Goal: Task Accomplishment & Management: Complete application form

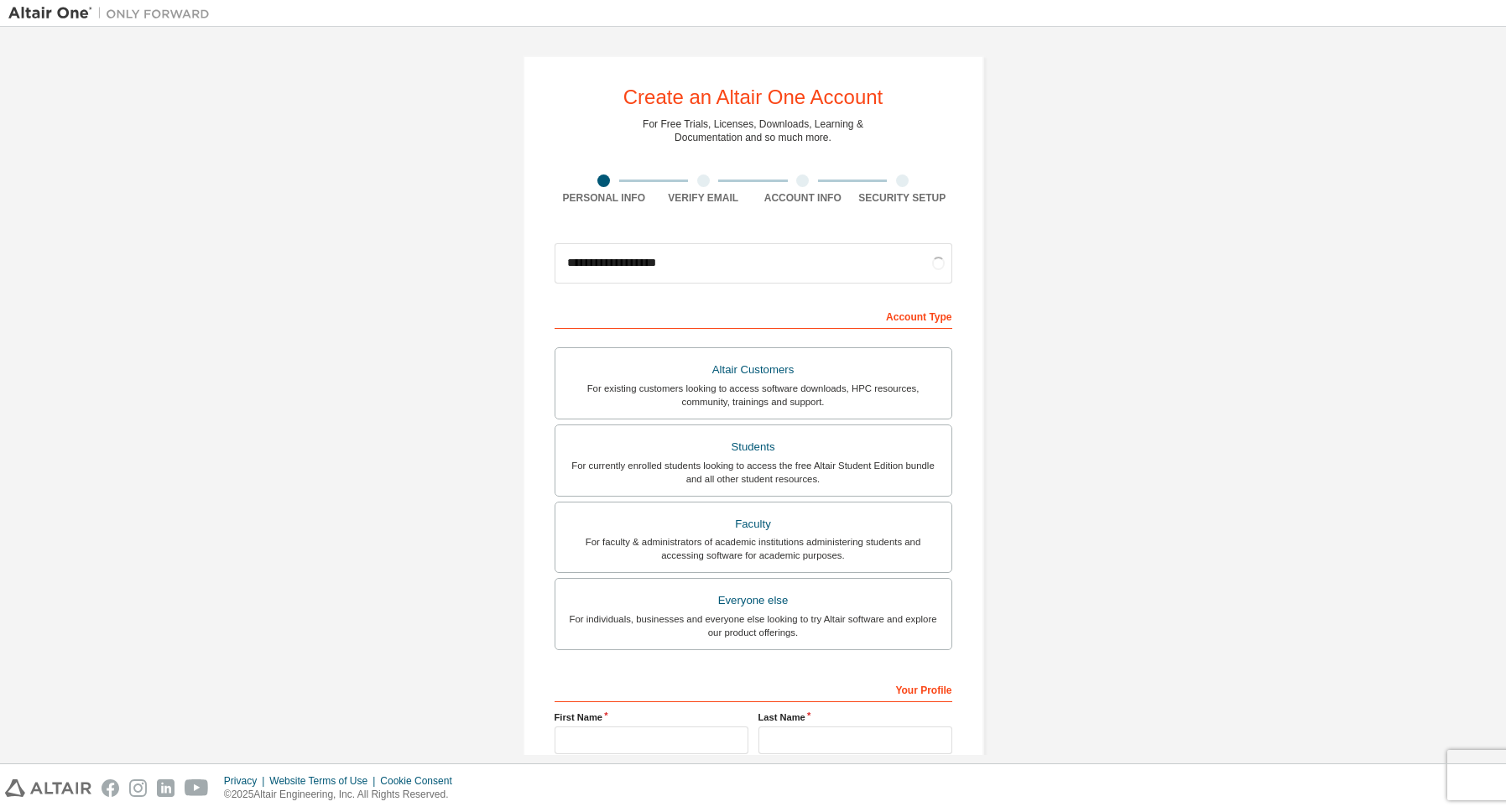
type input "**********"
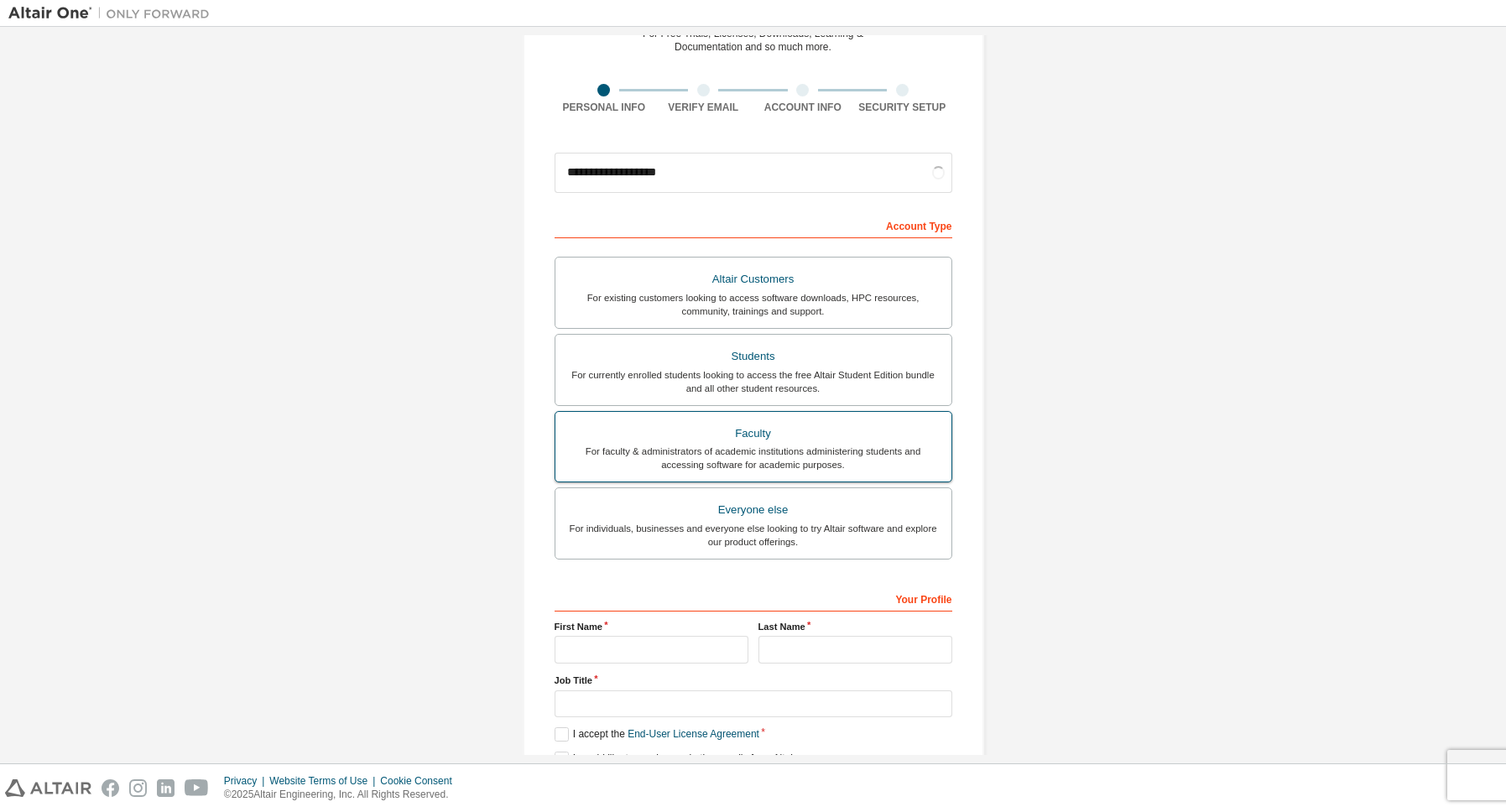
scroll to position [171, 0]
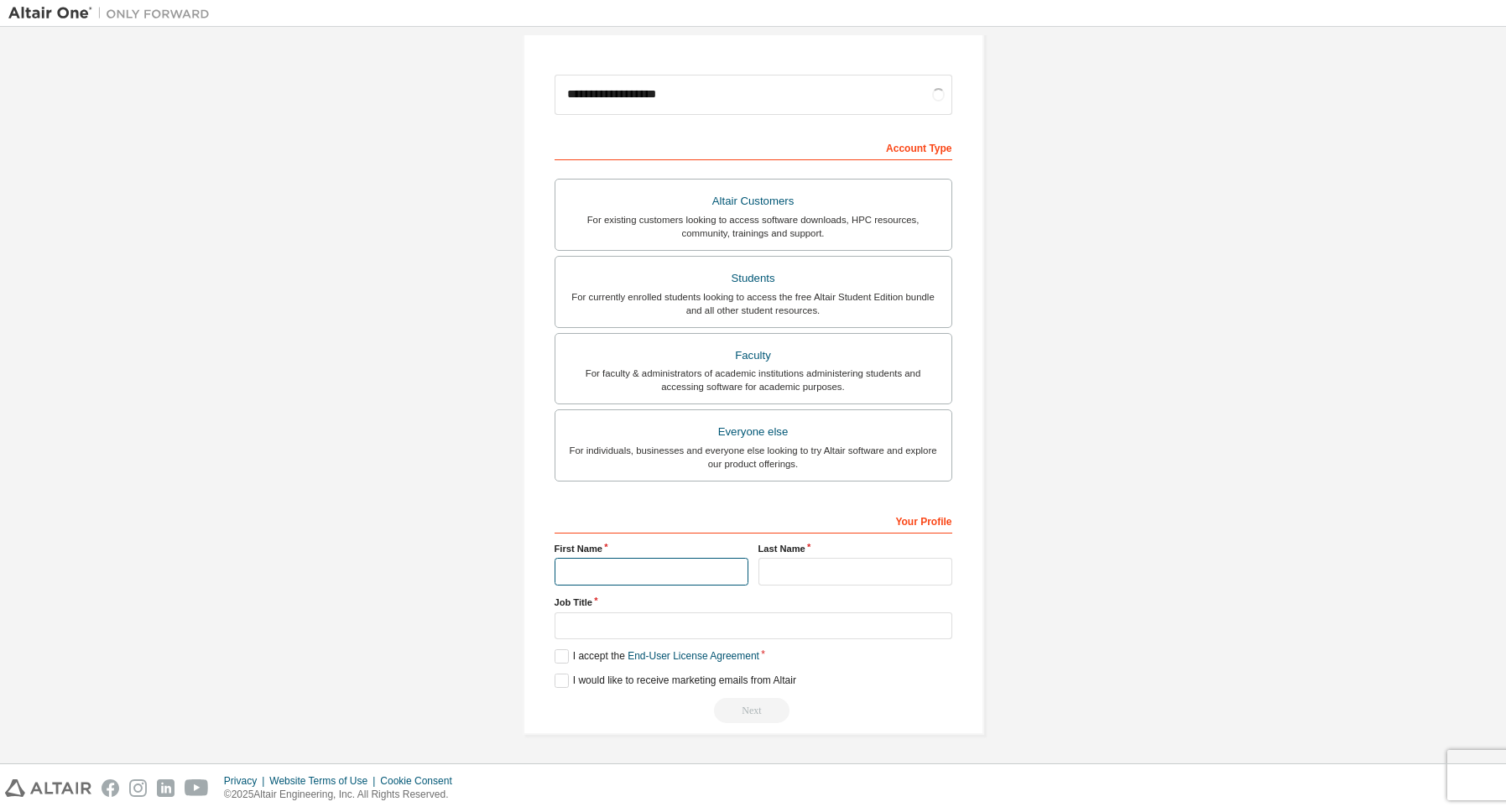
click at [701, 573] on input "text" at bounding box center [651, 571] width 194 height 28
type input "****"
click at [823, 560] on input "text" at bounding box center [856, 571] width 194 height 28
type input "******"
click at [723, 626] on input "text" at bounding box center [753, 625] width 398 height 28
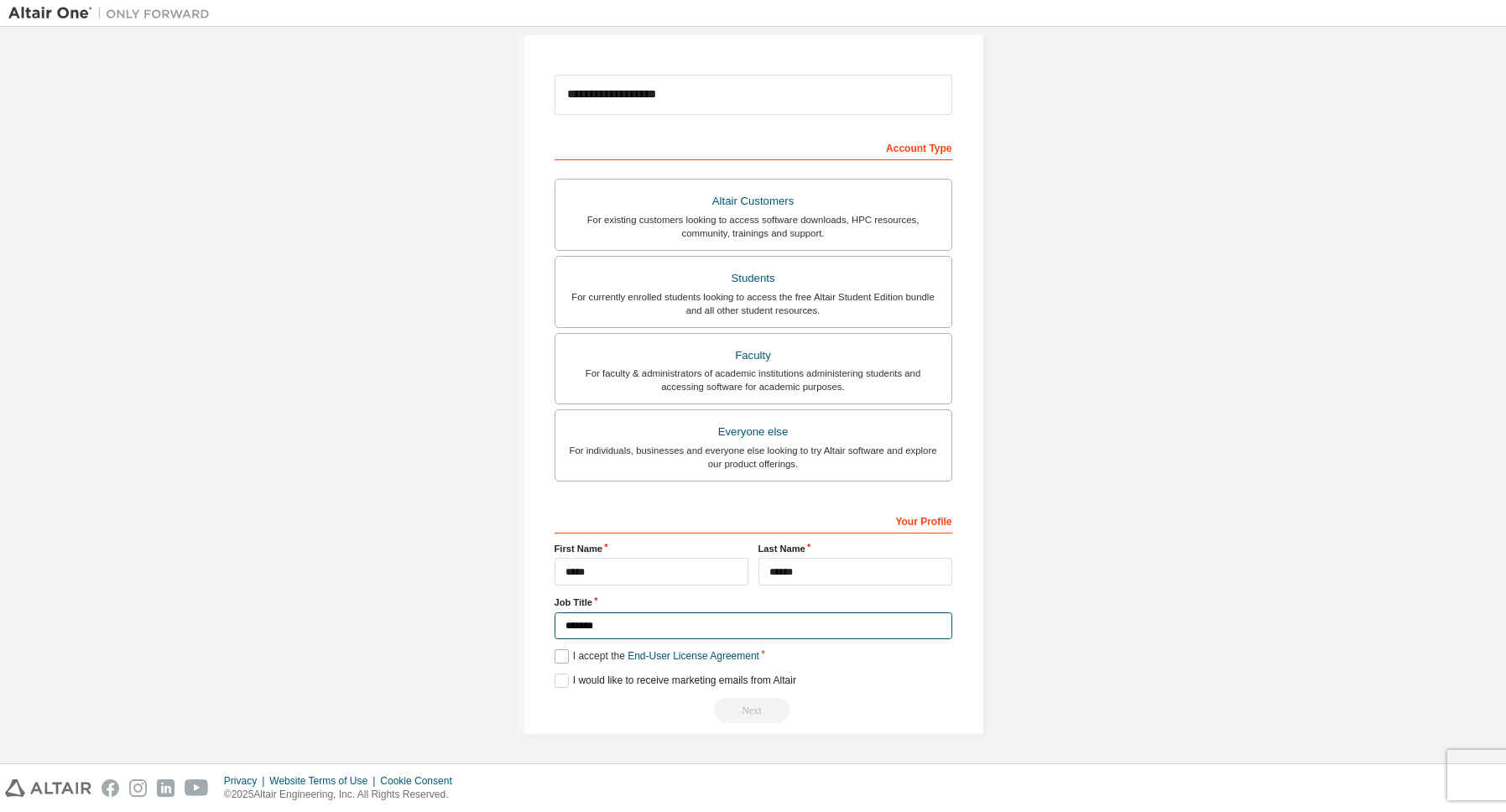
type input "*******"
click at [569, 655] on label "I accept the End-User License Agreement" at bounding box center [657, 657] width 204 height 14
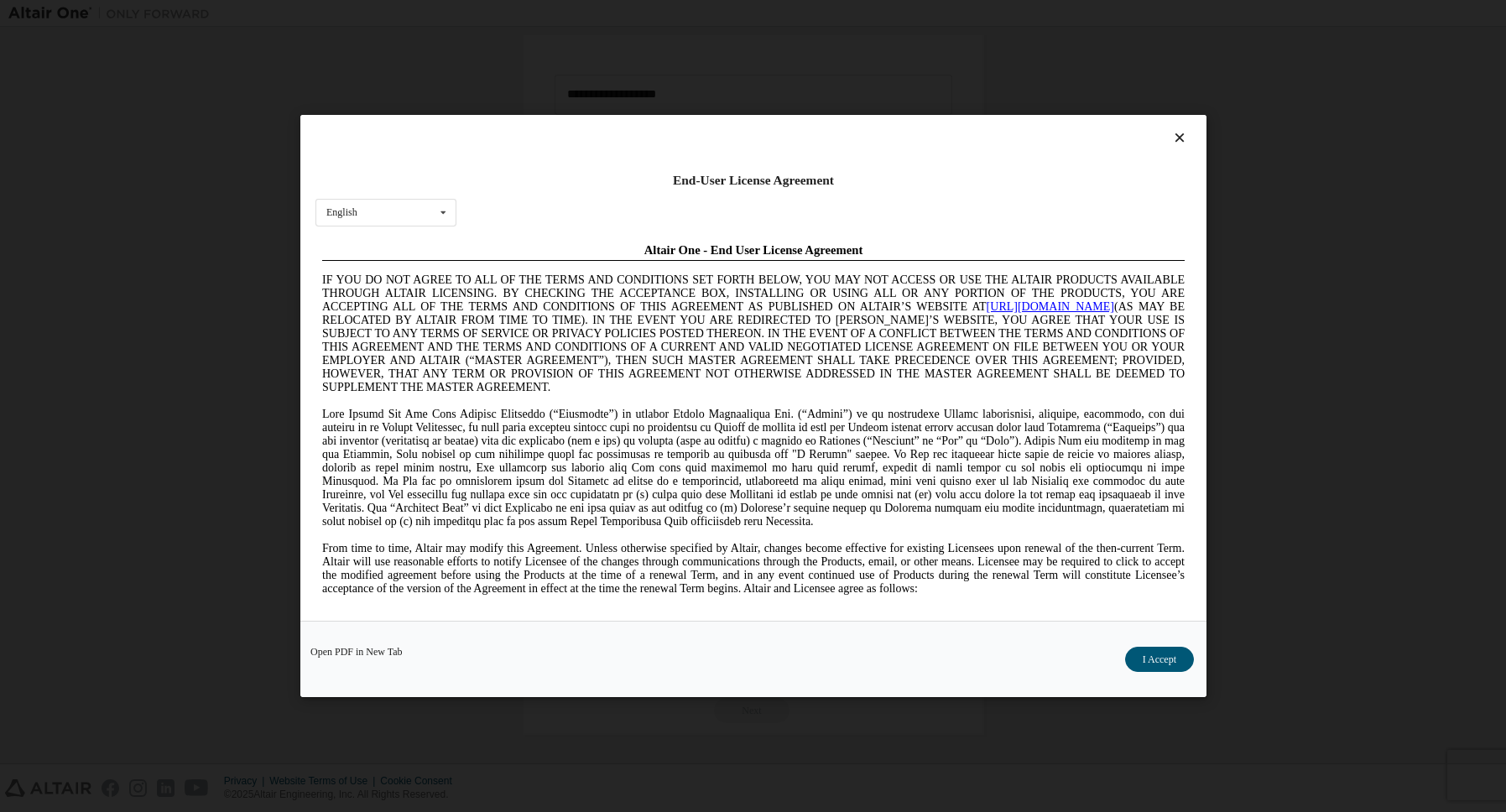
scroll to position [0, 0]
click at [1185, 139] on icon at bounding box center [1179, 137] width 18 height 15
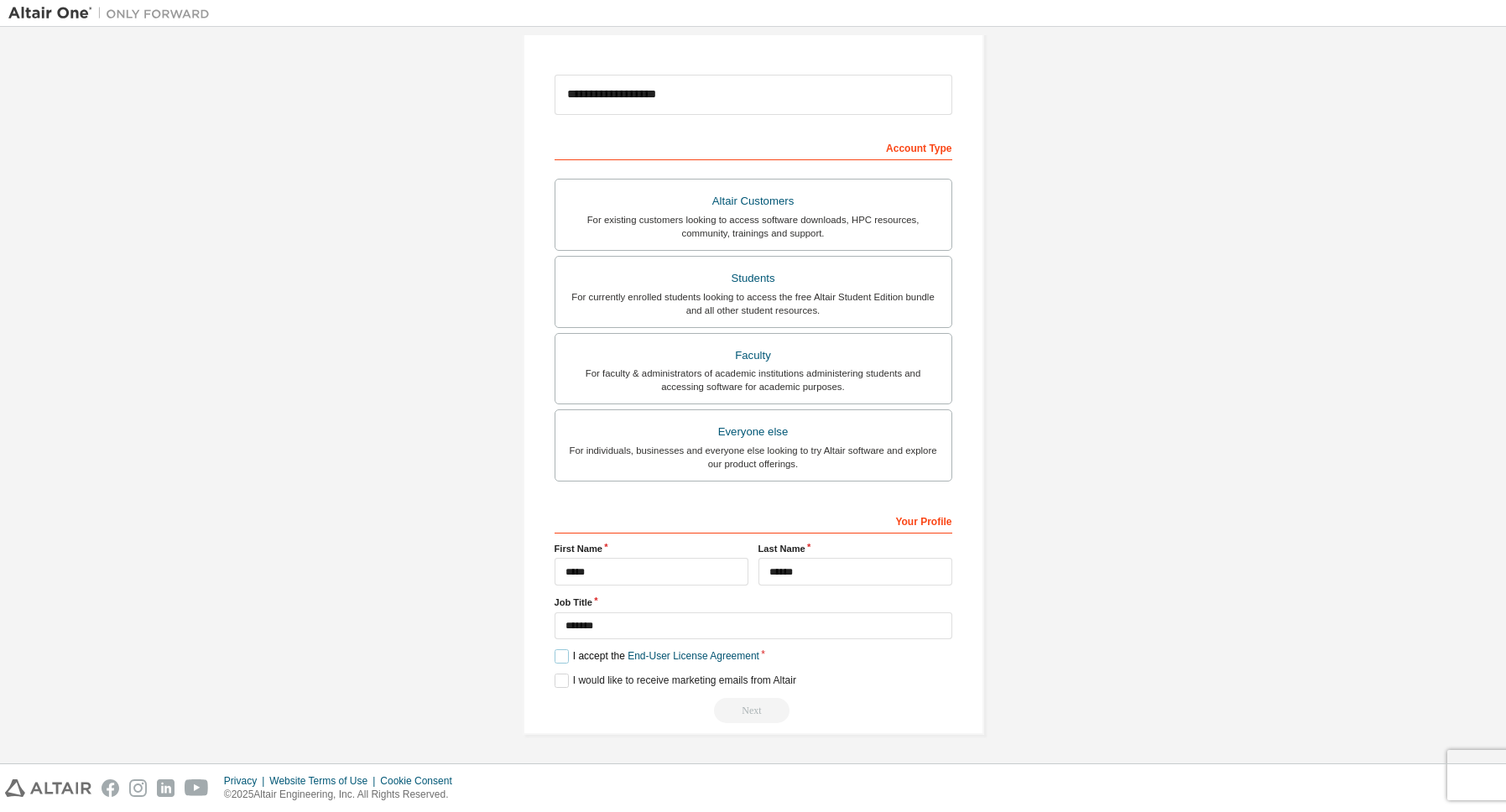
click at [560, 654] on label "I accept the End-User License Agreement" at bounding box center [657, 657] width 204 height 14
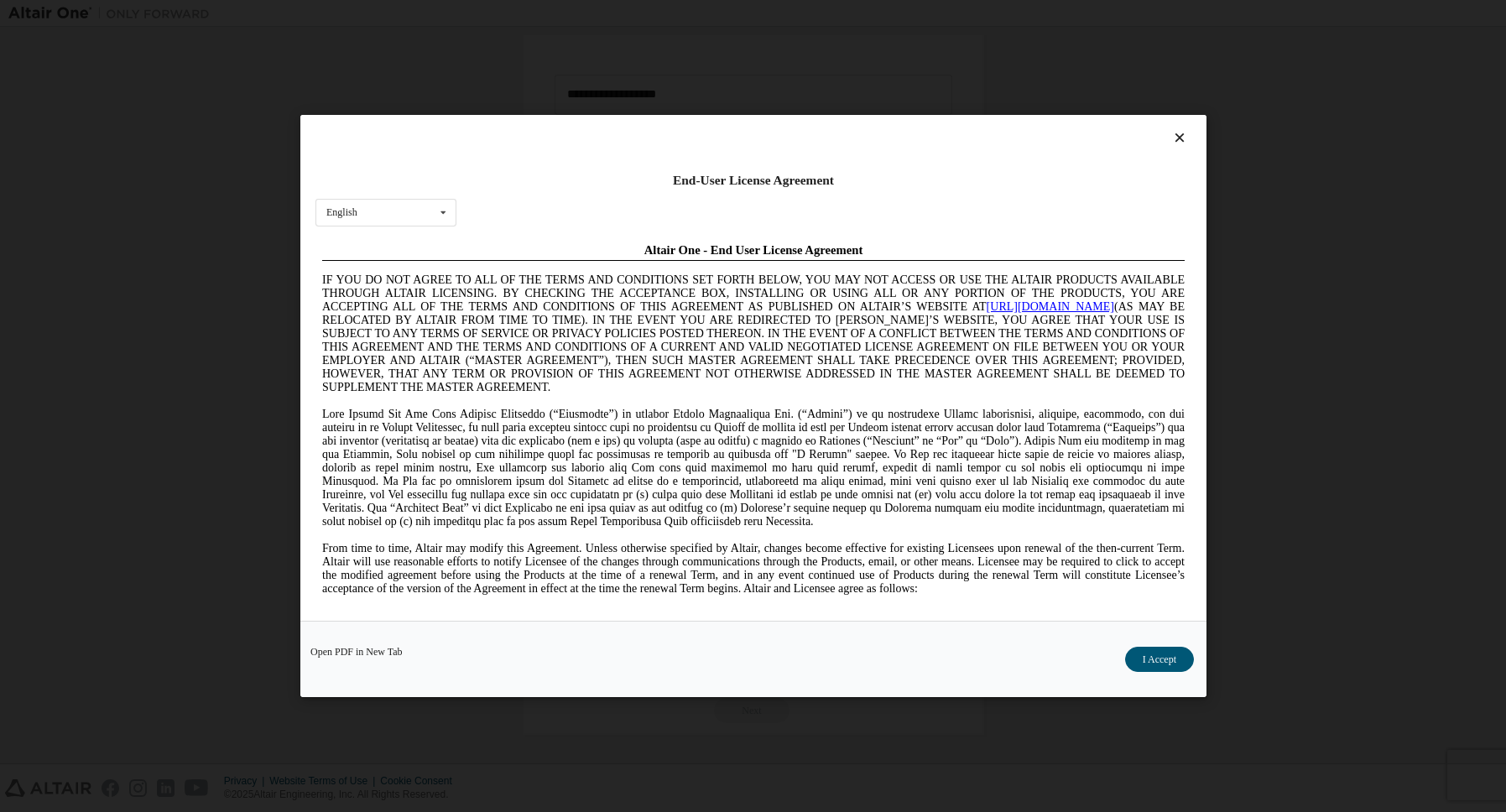
drag, startPoint x: 1141, startPoint y: 659, endPoint x: 1053, endPoint y: 659, distance: 88.0
click at [1142, 659] on button "I Accept" at bounding box center [1158, 659] width 68 height 25
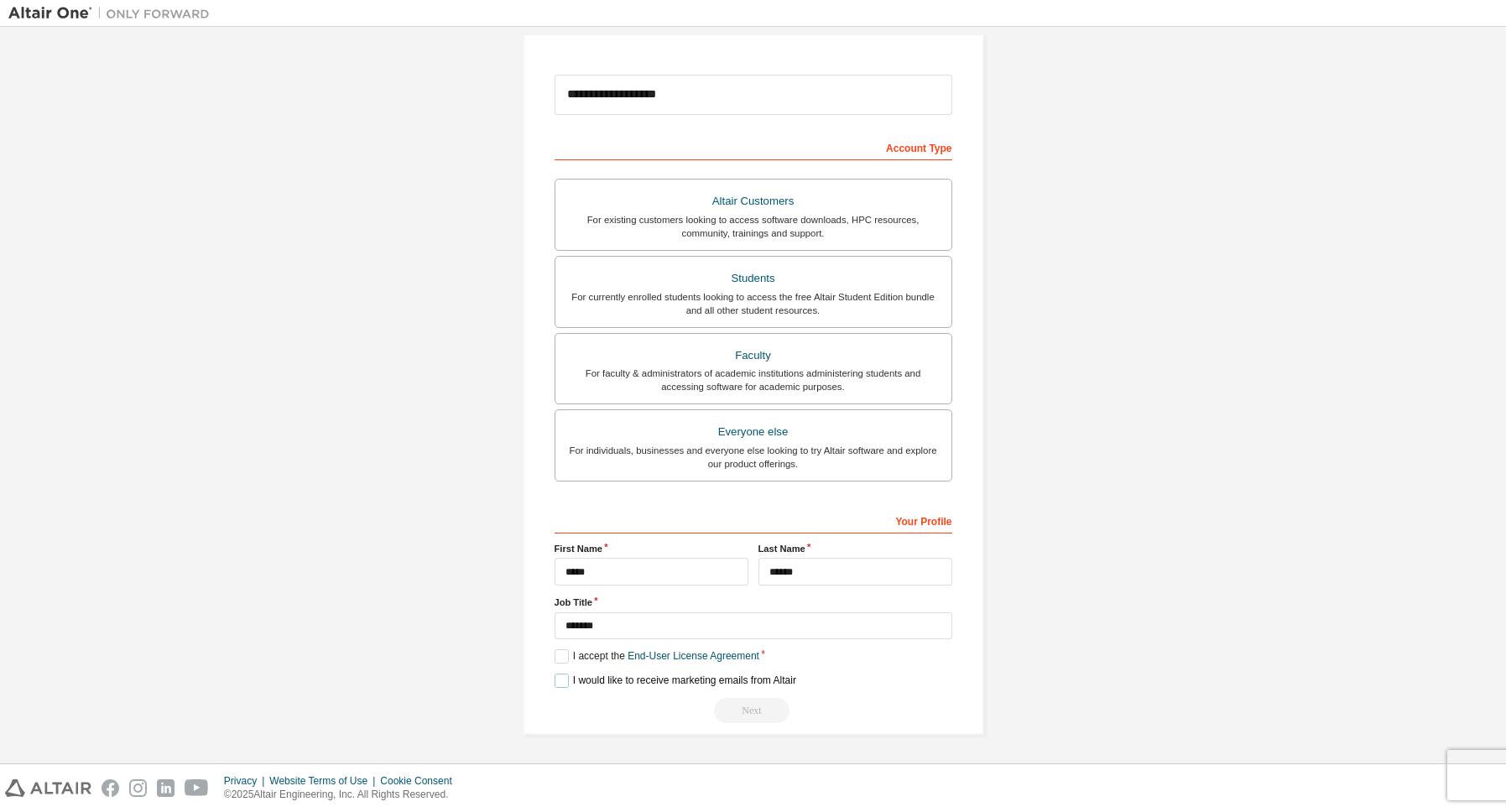
click at [575, 681] on label "I would like to receive marketing emails from Altair" at bounding box center [675, 681] width 242 height 14
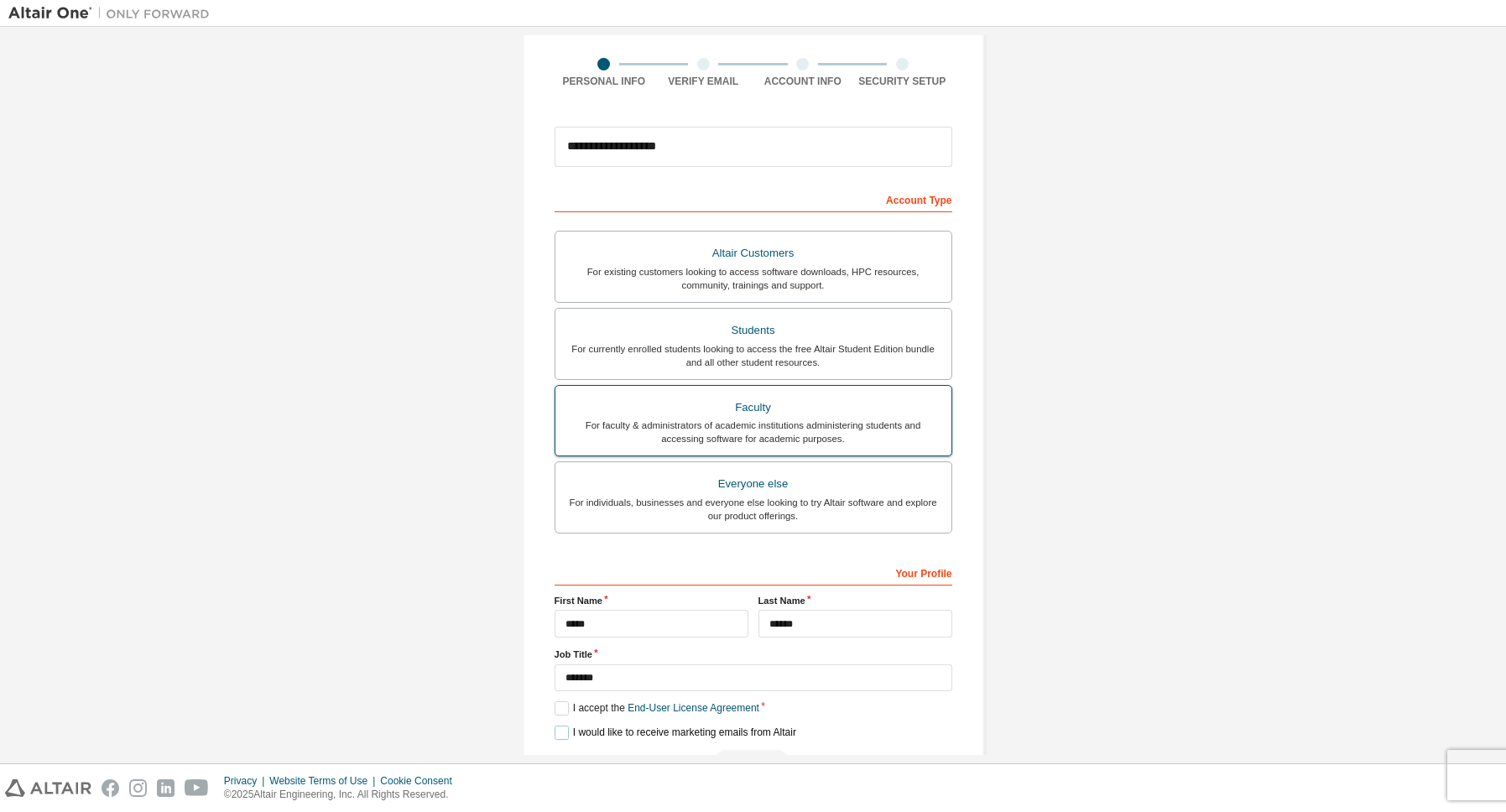
scroll to position [171, 0]
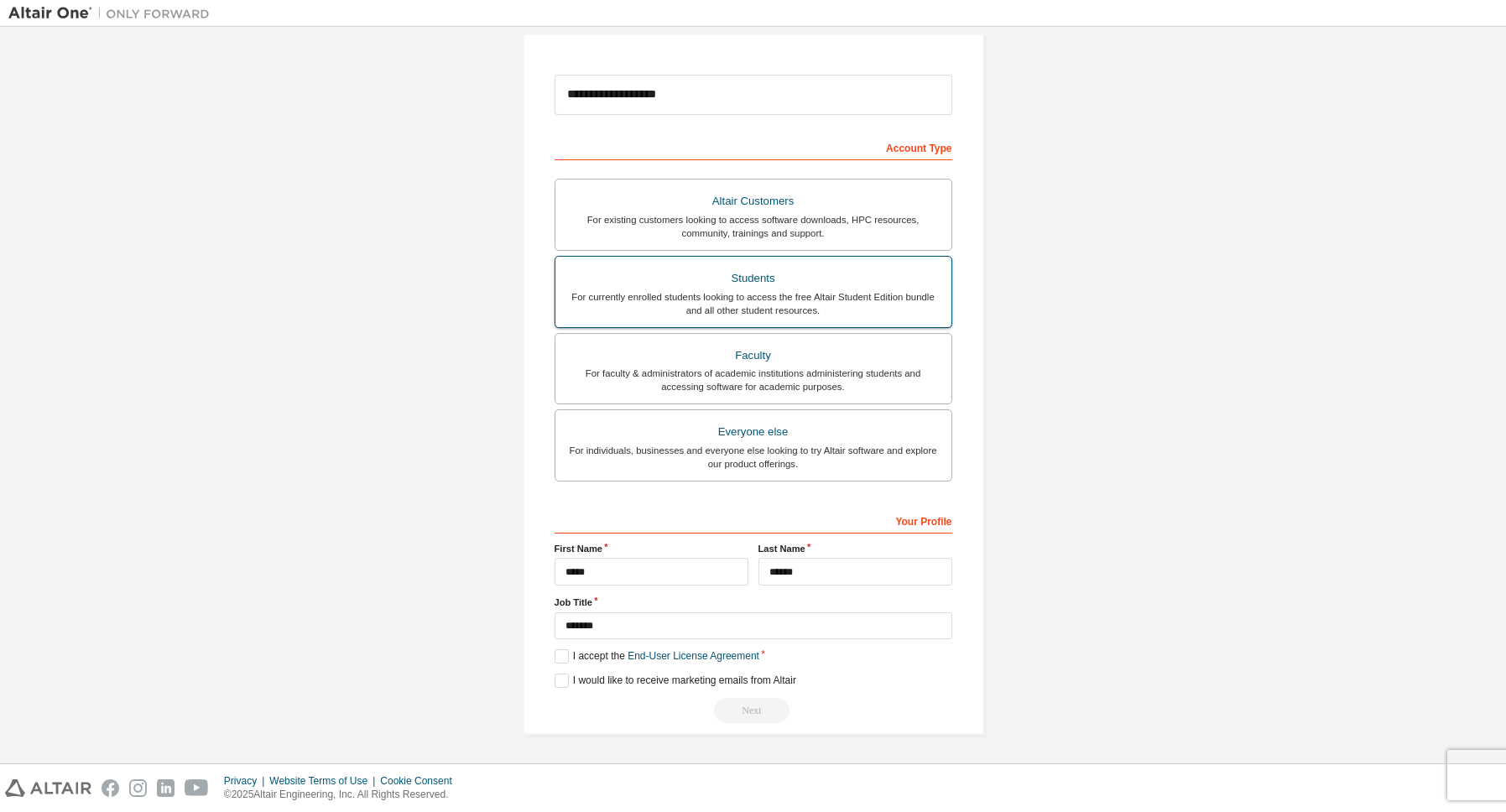
click at [813, 322] on label "Students For currently enrolled students looking to access the free Altair Stud…" at bounding box center [753, 291] width 398 height 72
click at [846, 285] on div "Students" at bounding box center [753, 278] width 376 height 23
click at [557, 658] on label "I accept the Academic End-User License Agreement" at bounding box center [678, 657] width 248 height 14
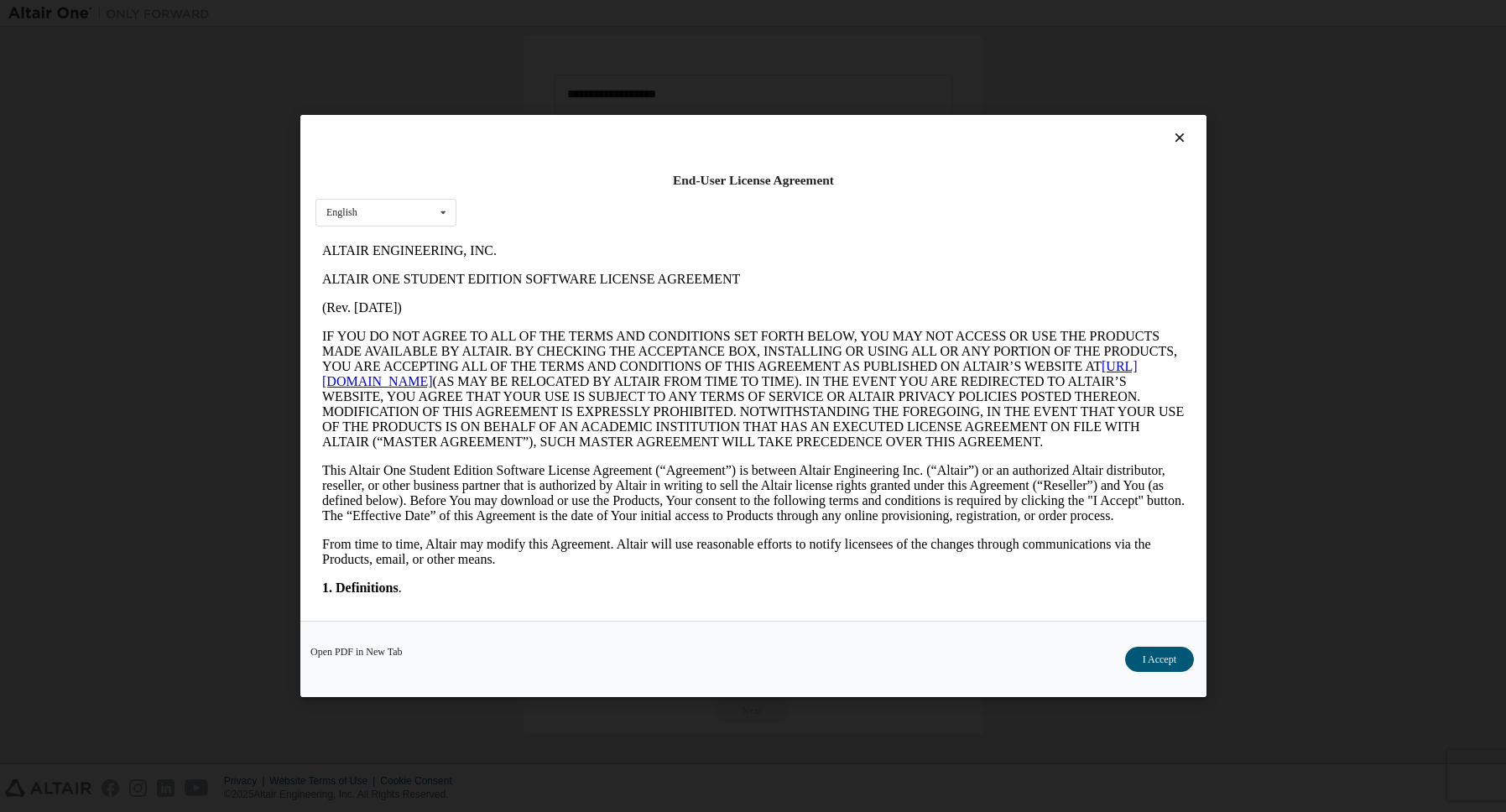
scroll to position [0, 0]
click at [1171, 660] on button "I Accept" at bounding box center [1158, 659] width 68 height 25
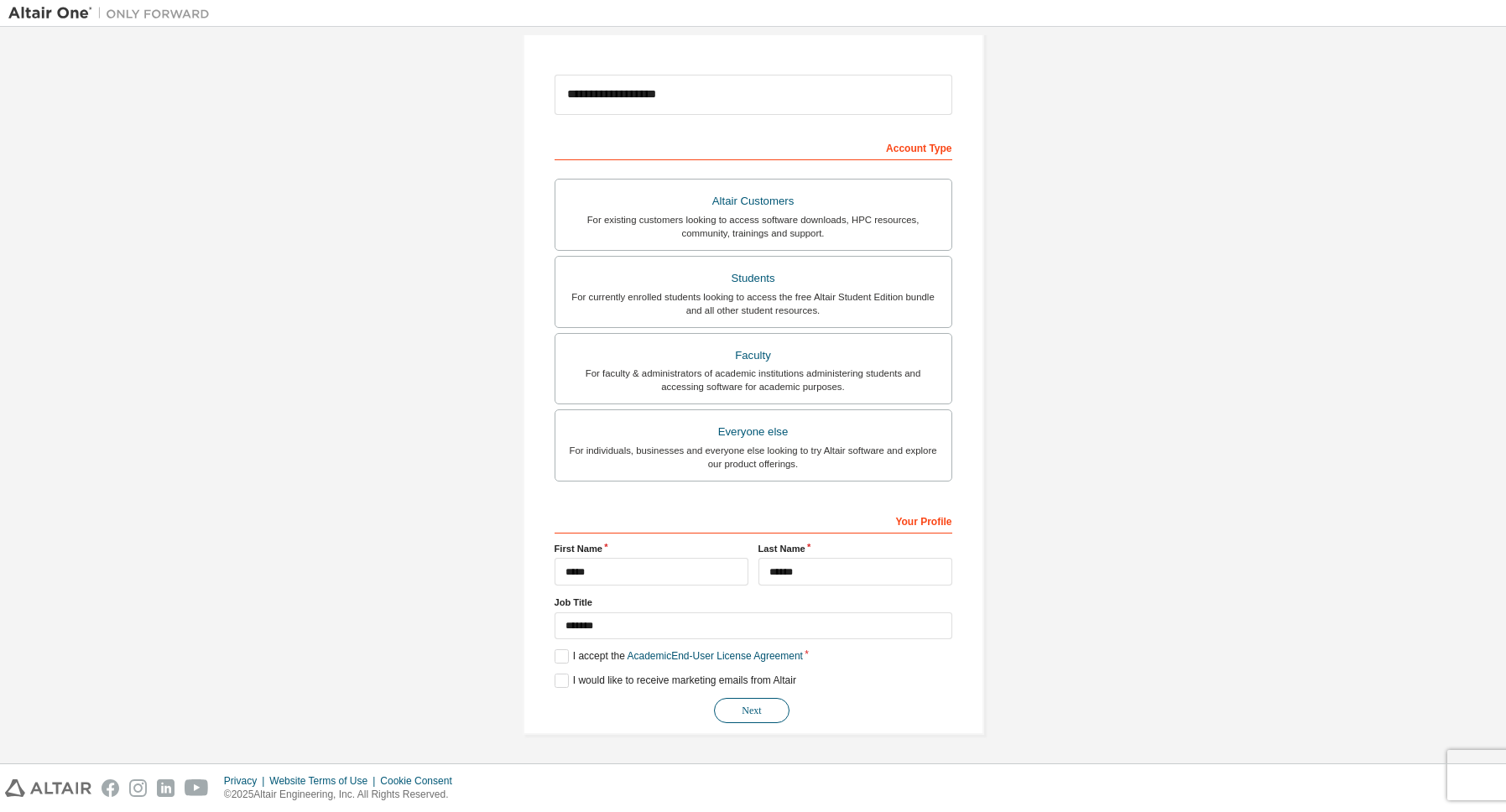
click at [748, 704] on button "Next" at bounding box center [752, 711] width 76 height 25
click at [764, 712] on div "Next" at bounding box center [753, 711] width 398 height 25
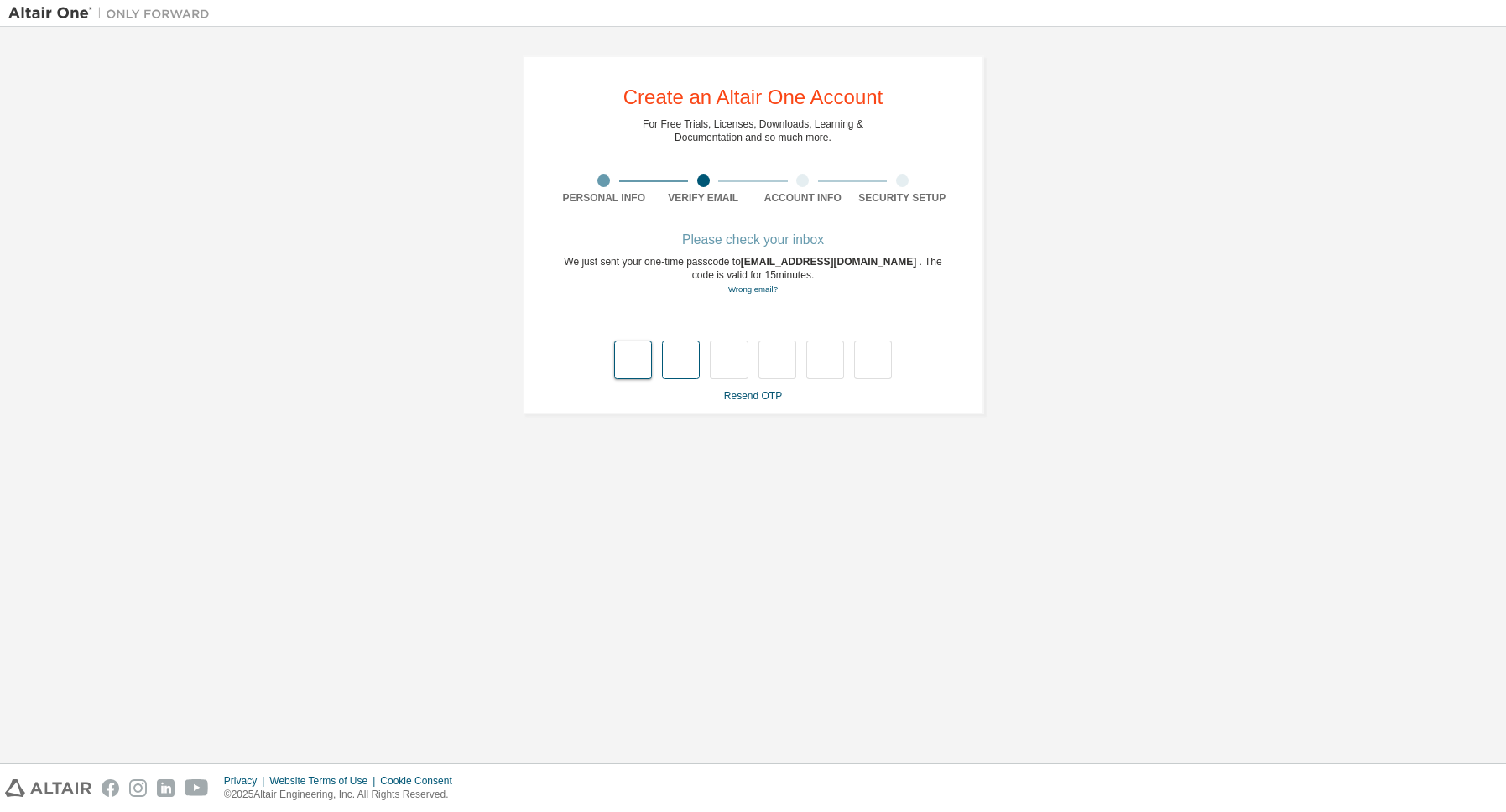
type input "*"
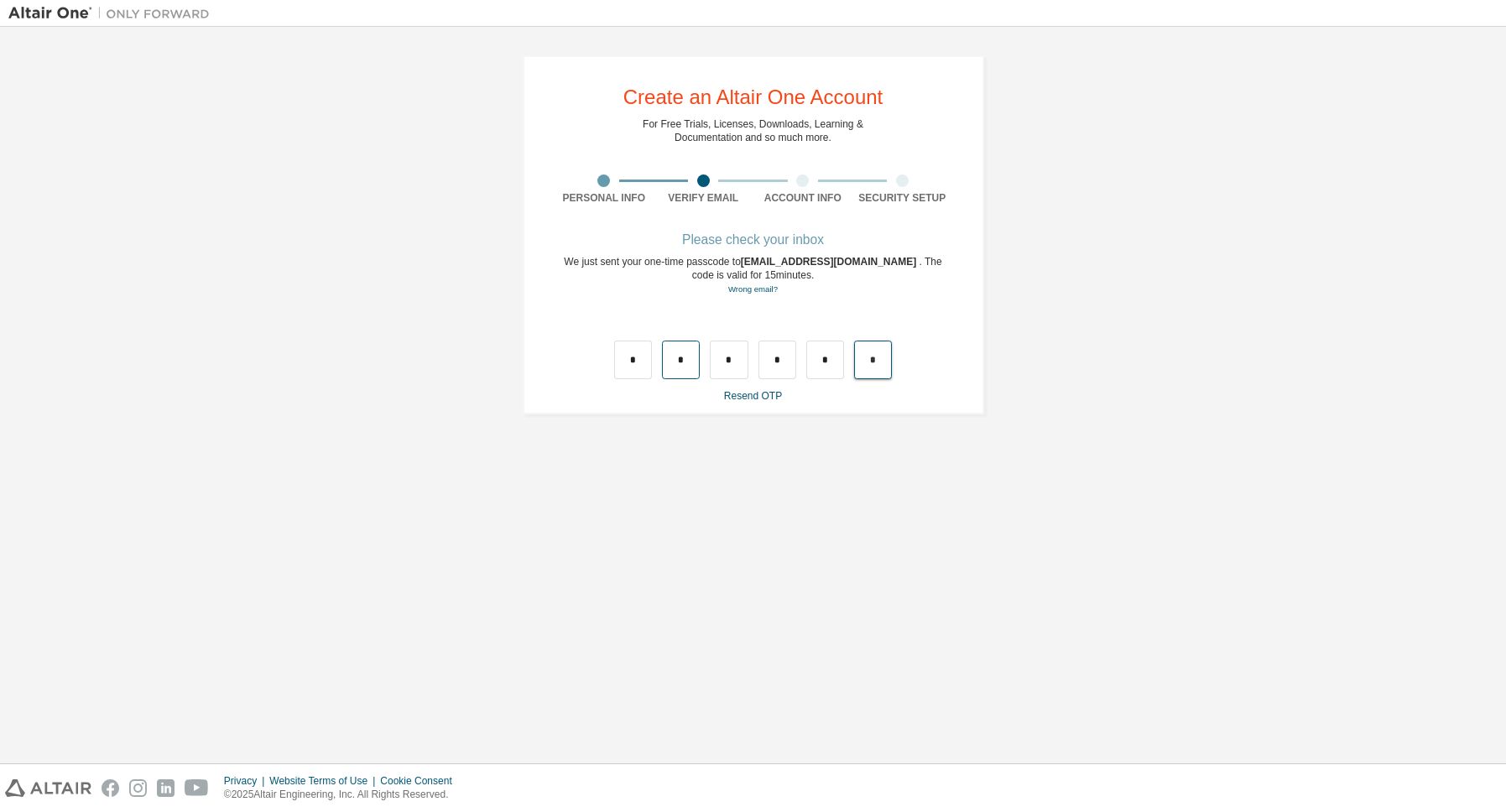
type input "*"
